Goal: Navigation & Orientation: Find specific page/section

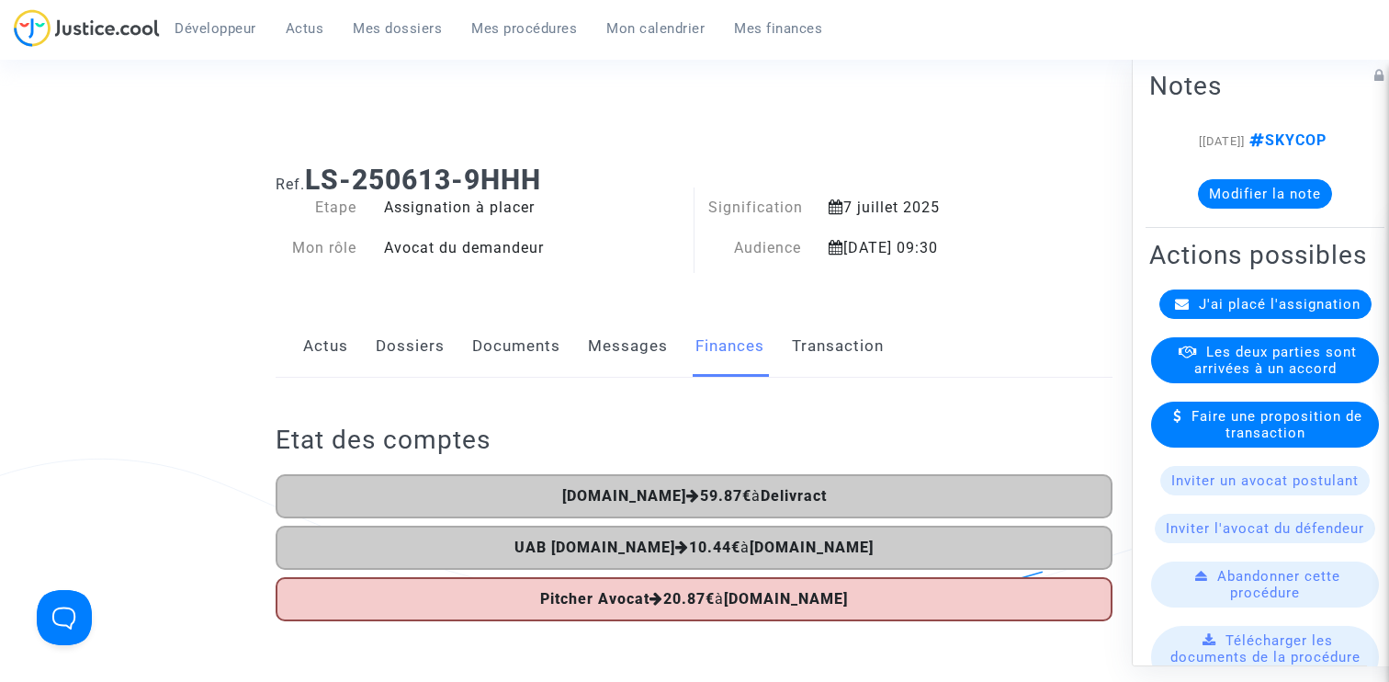
click at [527, 31] on span "Mes procédures" at bounding box center [524, 28] width 106 height 17
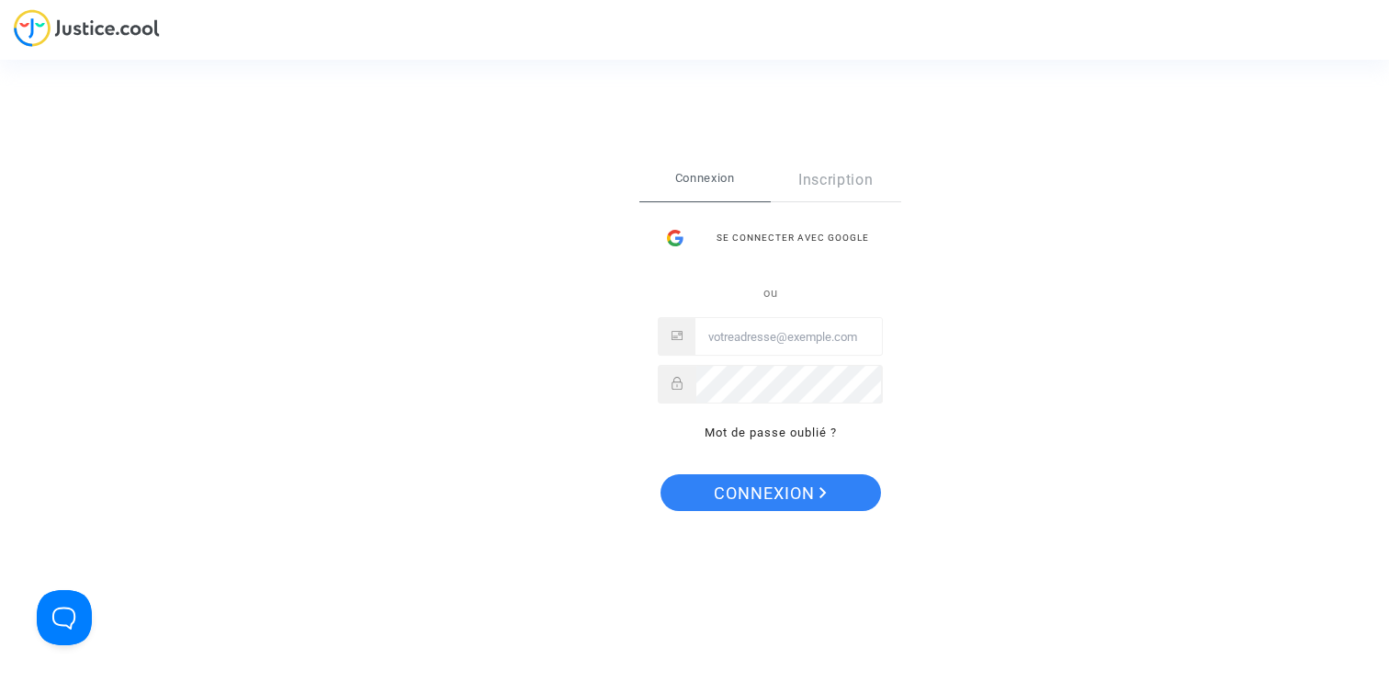
type input "[PERSON_NAME][EMAIL_ADDRESS][DOMAIN_NAME]"
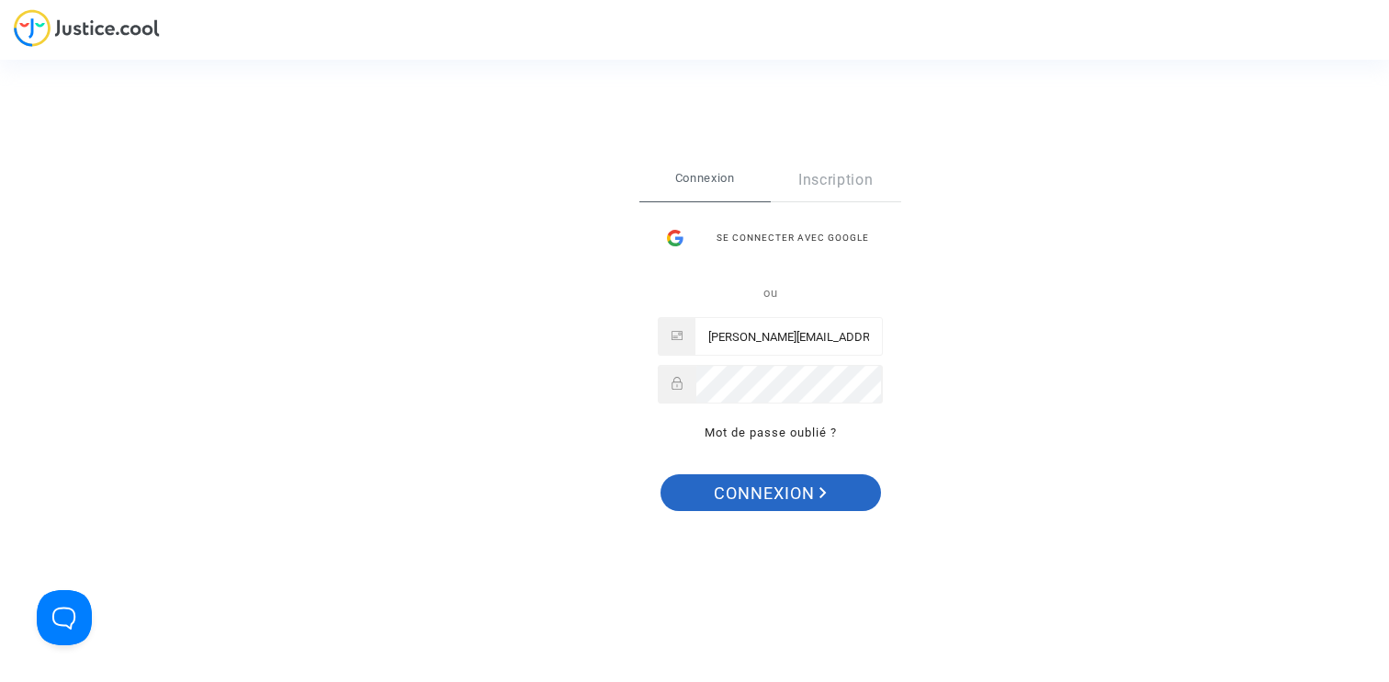
click at [765, 480] on span "Connexion" at bounding box center [770, 493] width 113 height 39
